Goal: Book appointment/travel/reservation

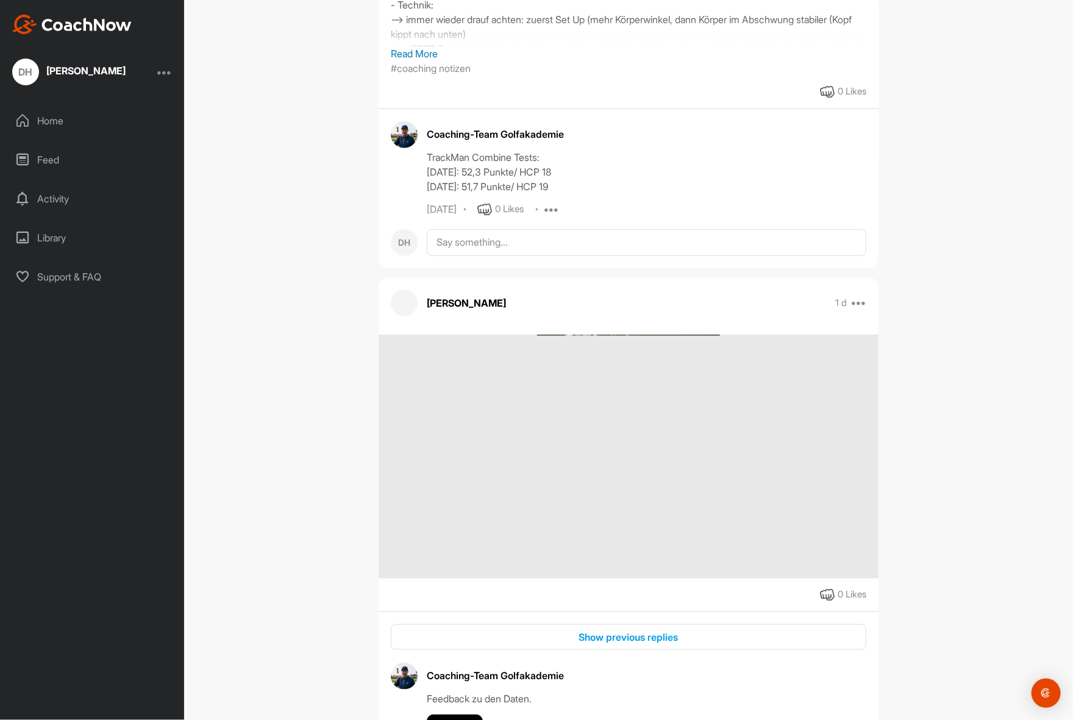
scroll to position [487, 0]
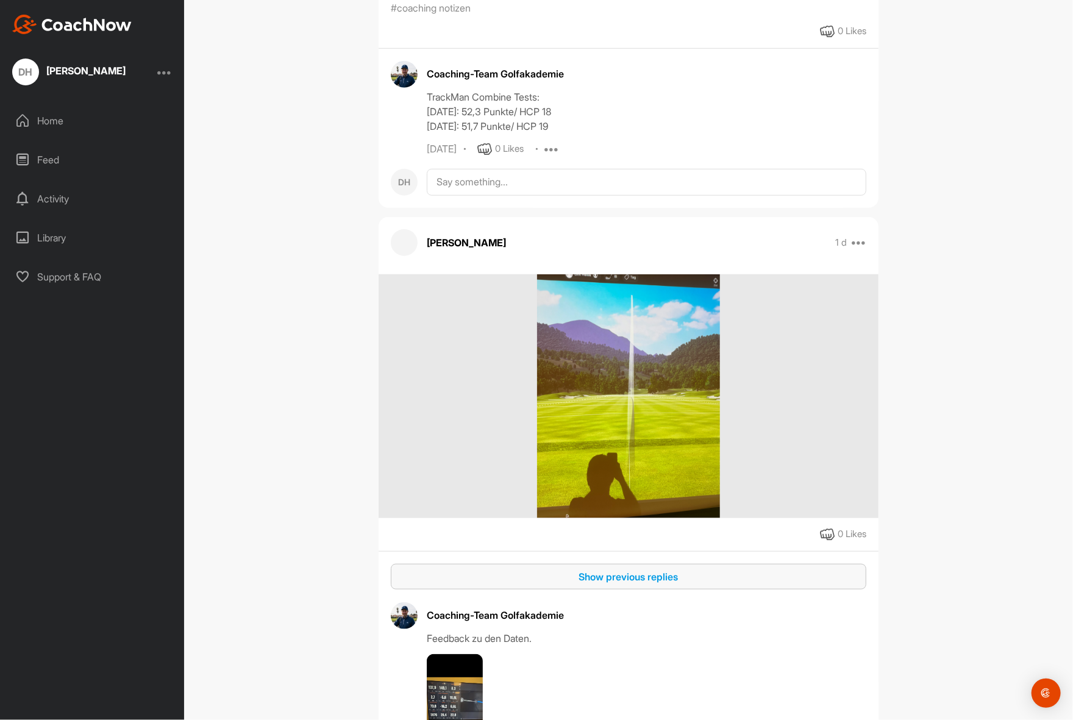
click at [638, 569] on div "Show previous replies" at bounding box center [628, 576] width 456 height 15
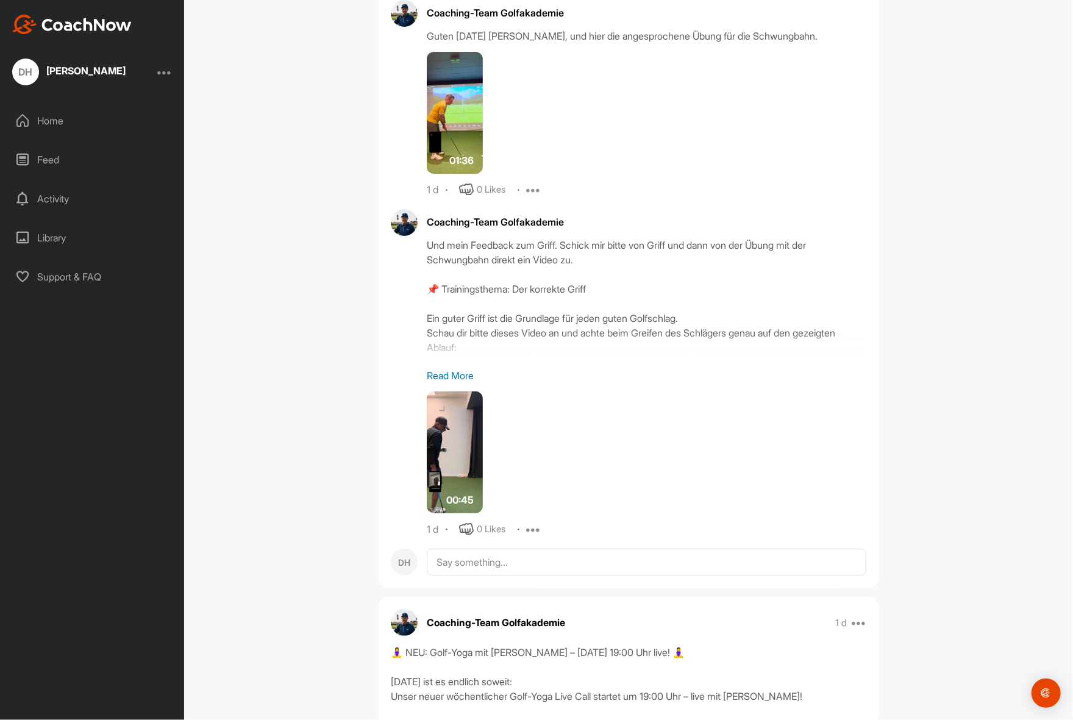
scroll to position [2316, 0]
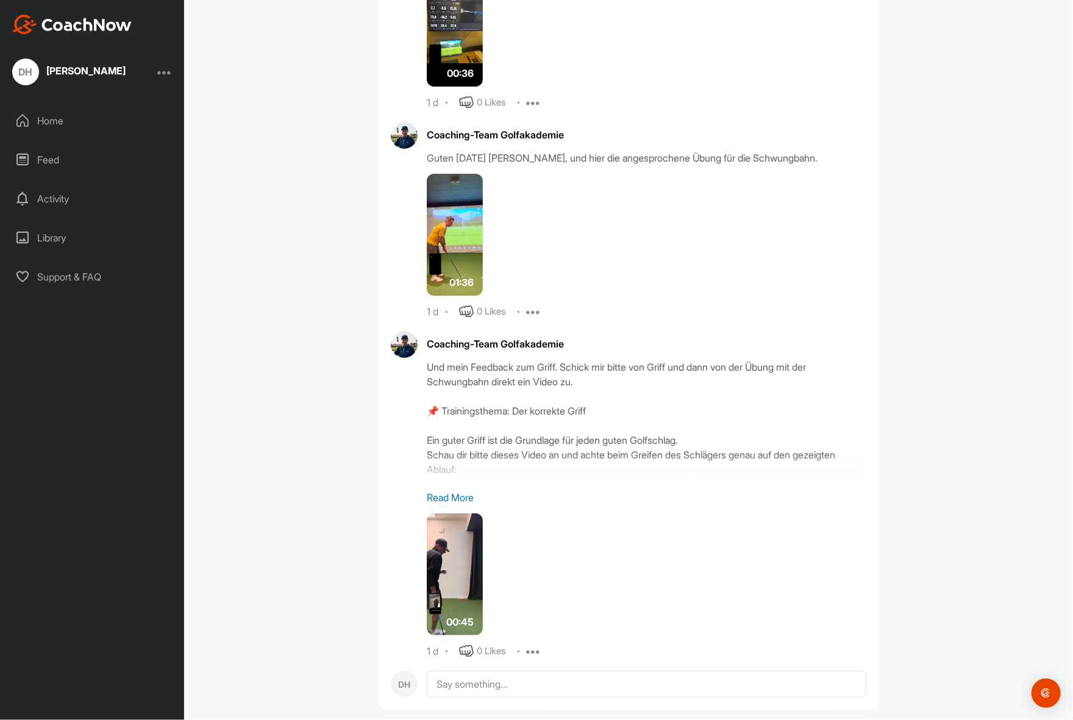
click at [461, 490] on p "Read More" at bounding box center [646, 497] width 439 height 15
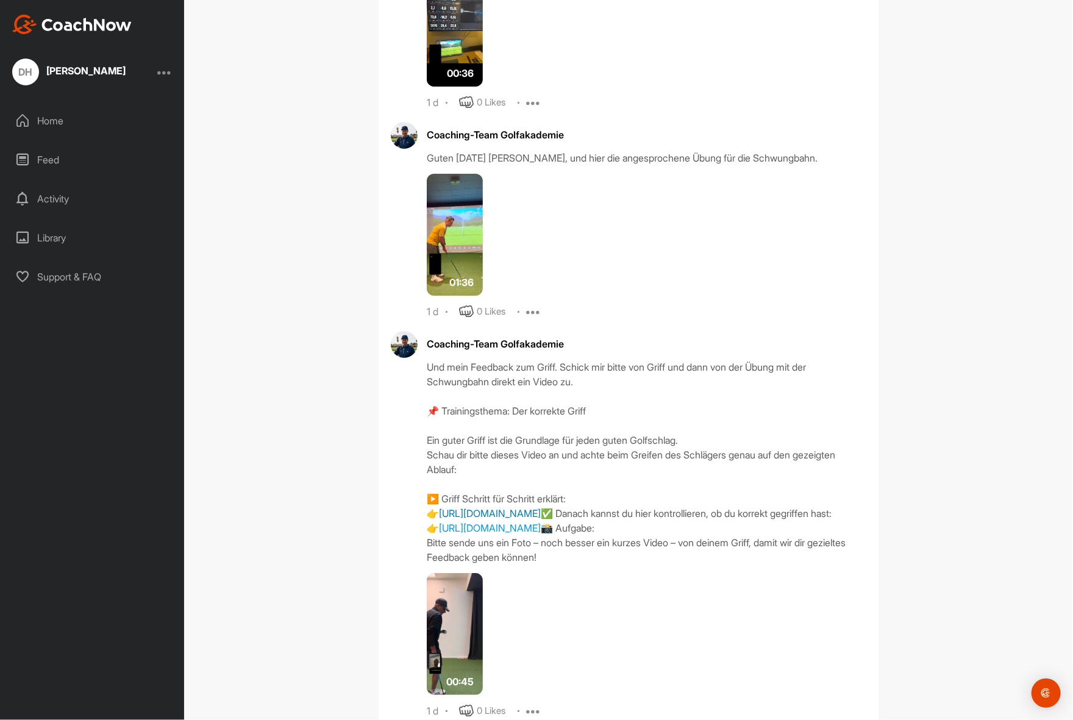
click at [503, 507] on link "[URL][DOMAIN_NAME]" at bounding box center [490, 513] width 102 height 12
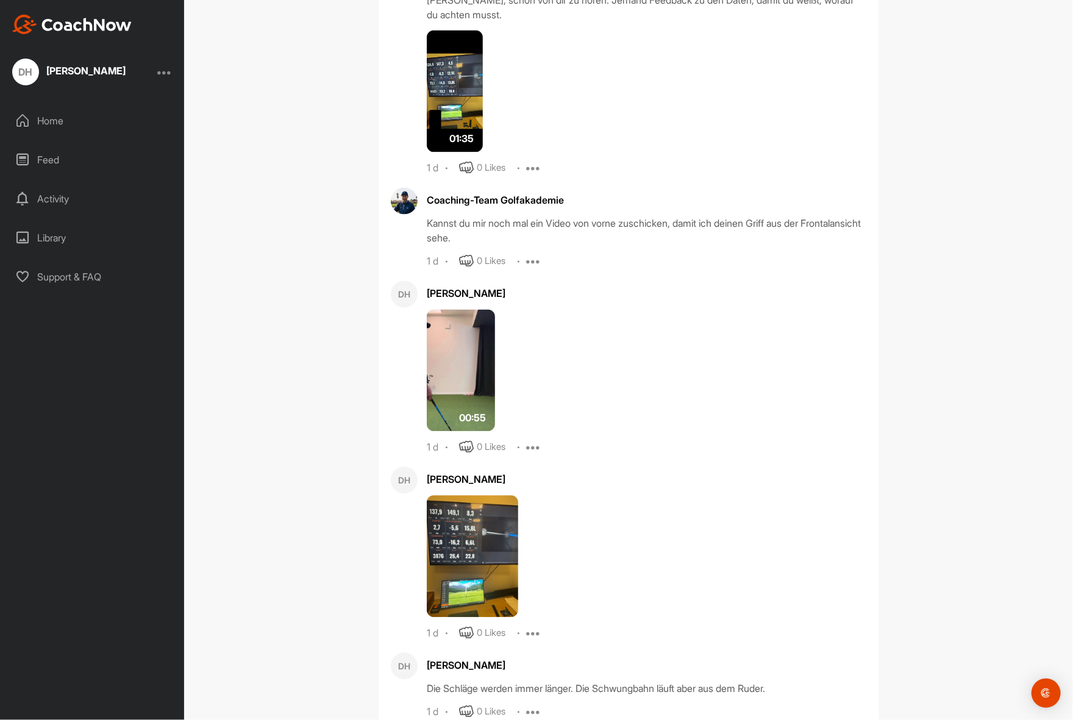
scroll to position [1280, 0]
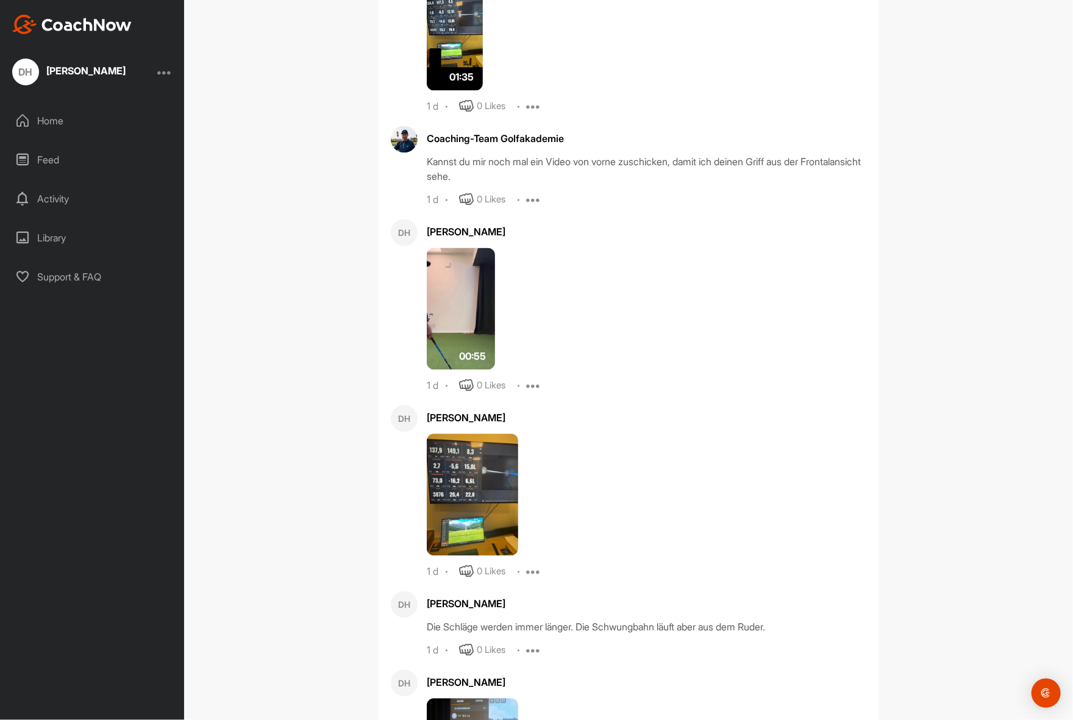
click at [455, 294] on img at bounding box center [461, 309] width 68 height 122
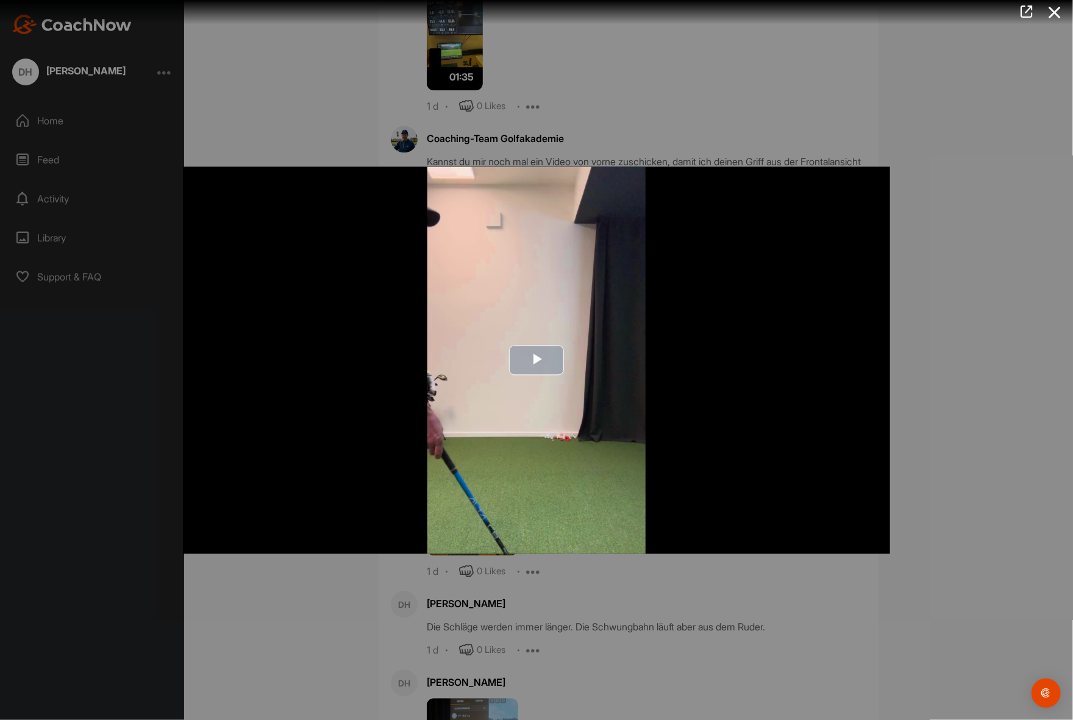
click at [536, 360] on span "Video Player" at bounding box center [536, 360] width 0 height 0
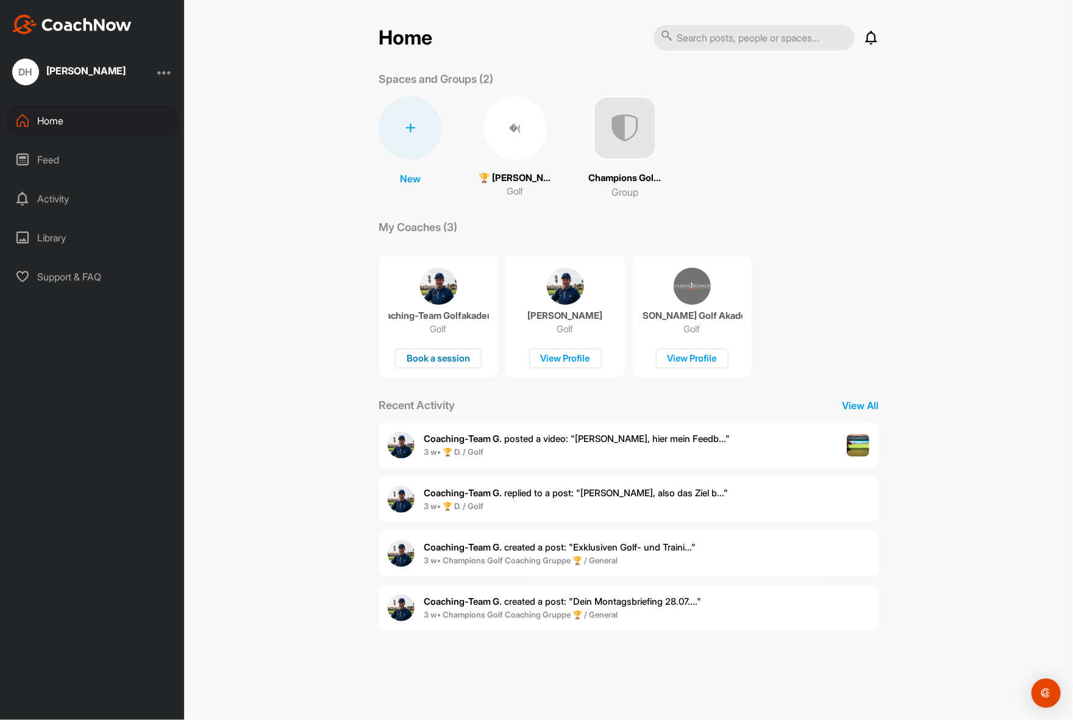
click at [459, 353] on div "Book a session" at bounding box center [438, 359] width 87 height 20
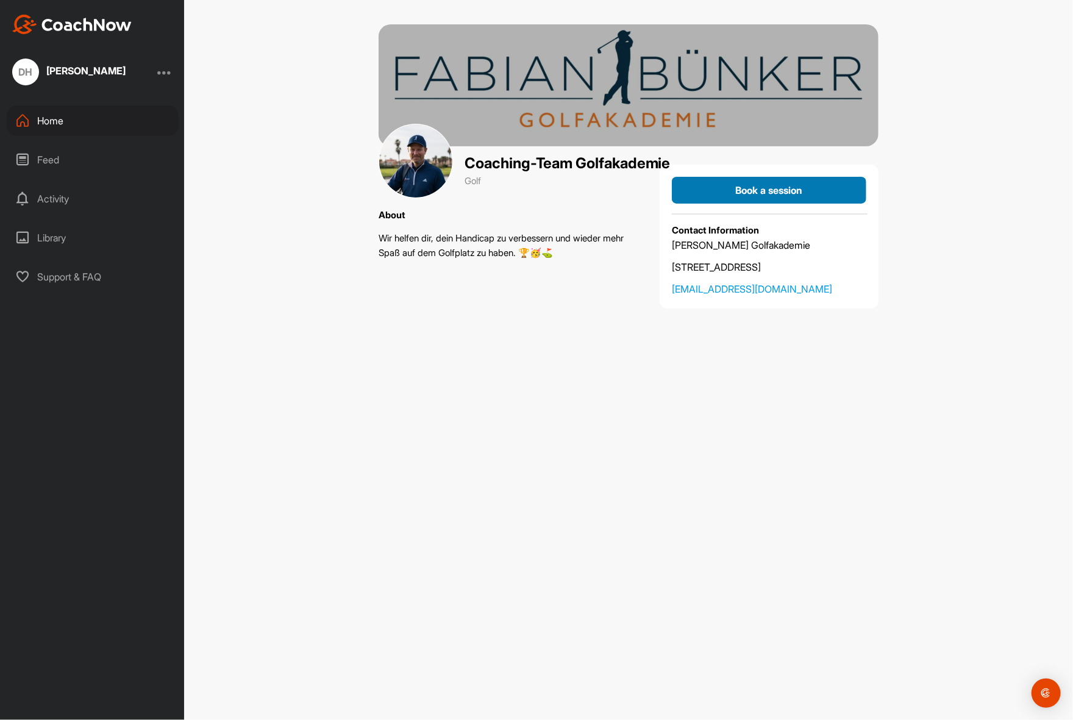
click at [686, 192] on div "Book a session" at bounding box center [768, 190] width 175 height 15
